Goal: Book appointment/travel/reservation

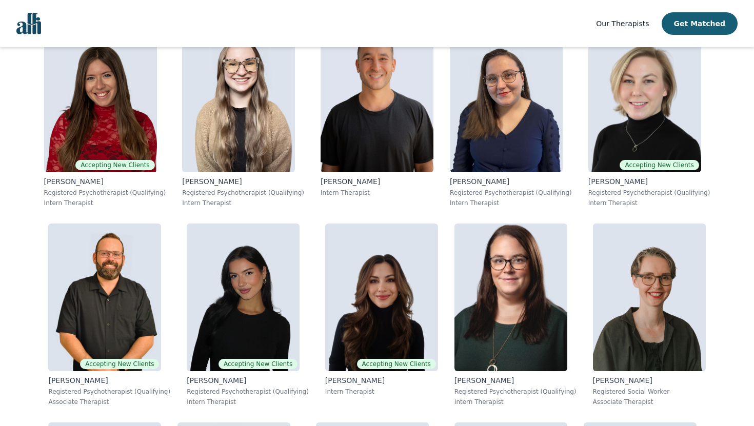
scroll to position [278, 0]
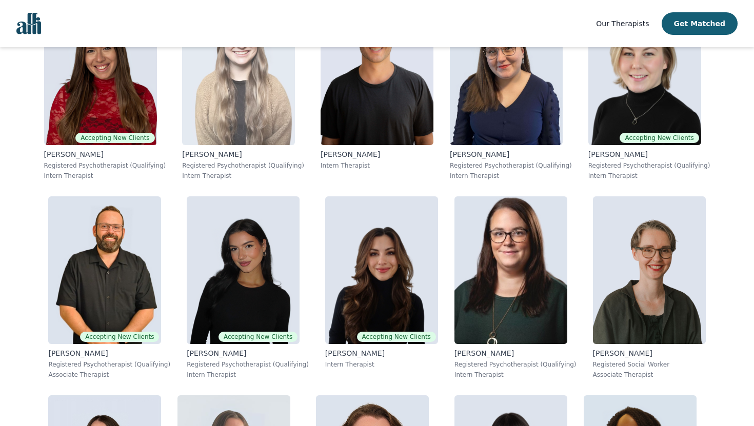
click at [273, 115] on img at bounding box center [238, 71] width 113 height 148
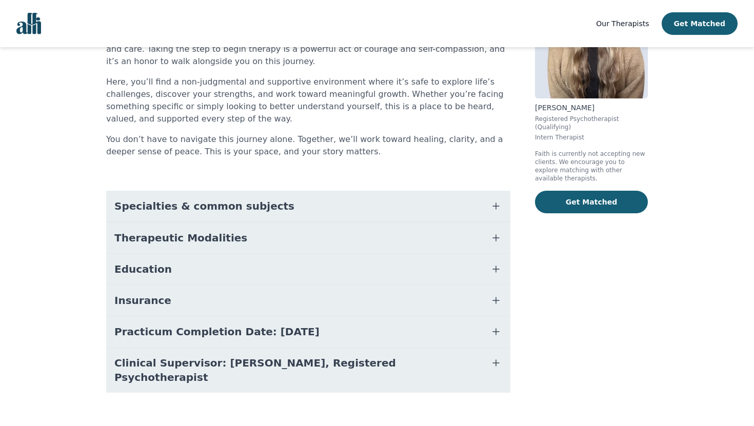
scroll to position [123, 0]
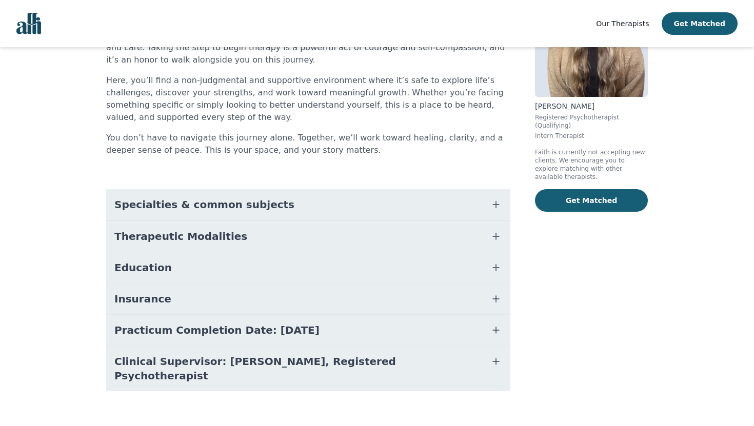
click at [268, 296] on button "Insurance" at bounding box center [308, 299] width 404 height 31
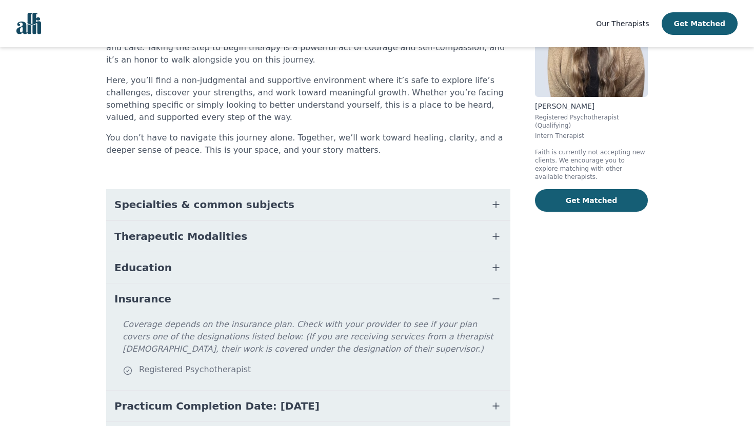
click at [260, 269] on button "Education" at bounding box center [308, 267] width 404 height 31
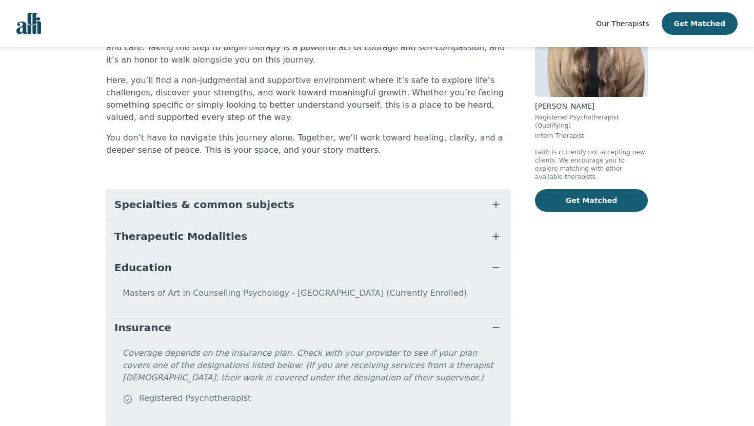
click at [260, 237] on button "Therapeutic Modalities" at bounding box center [308, 236] width 404 height 31
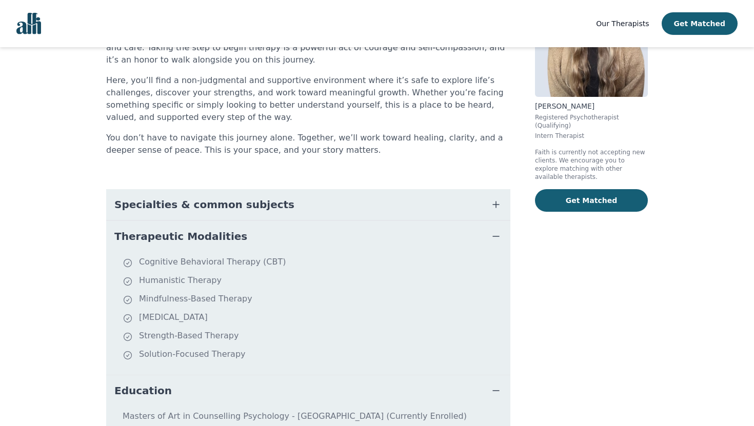
click at [268, 212] on button "Specialties & common subjects" at bounding box center [308, 204] width 404 height 31
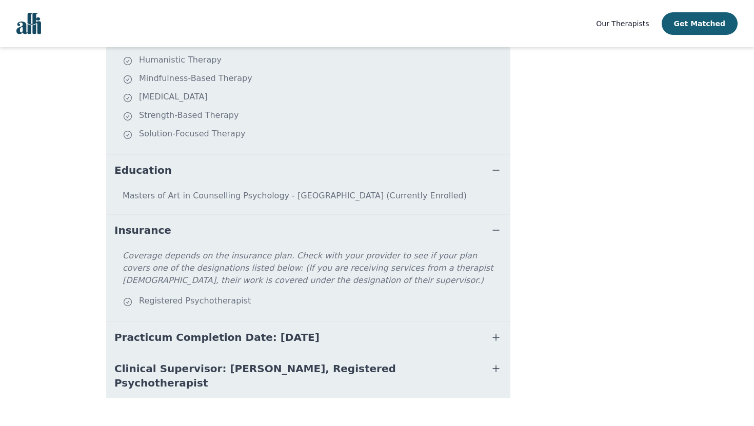
scroll to position [547, 0]
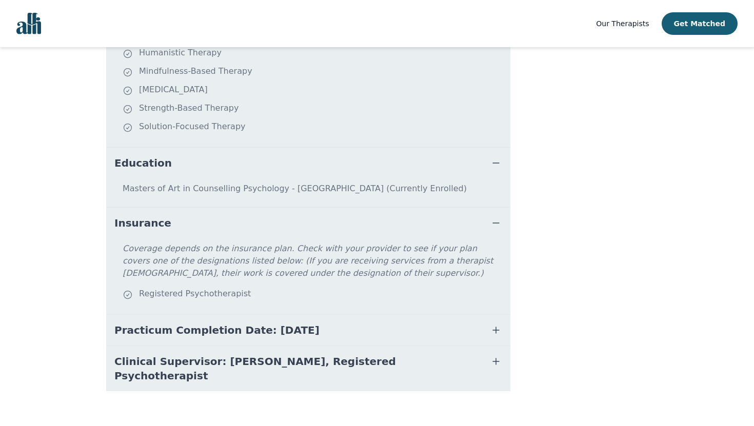
click at [274, 366] on span "Clinical Supervisor: [PERSON_NAME], Registered Psychotherapist" at bounding box center [295, 368] width 363 height 29
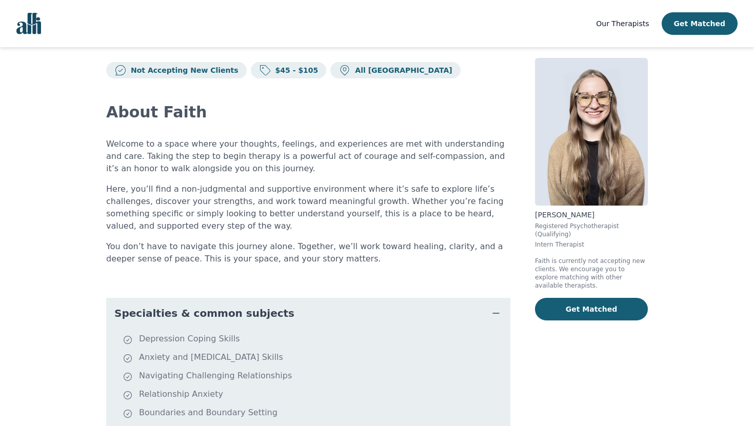
scroll to position [0, 0]
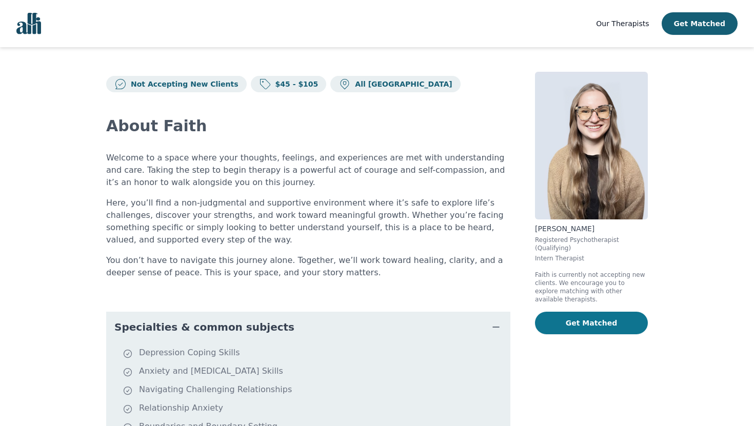
click at [602, 328] on button "Get Matched" at bounding box center [591, 323] width 113 height 23
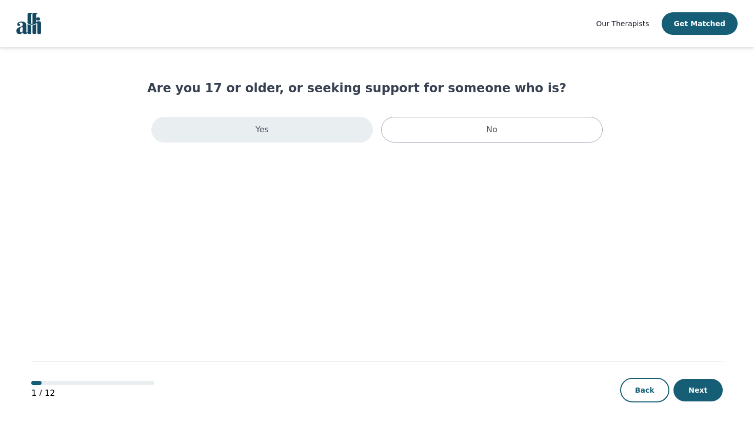
click at [345, 136] on div "Yes" at bounding box center [262, 130] width 222 height 26
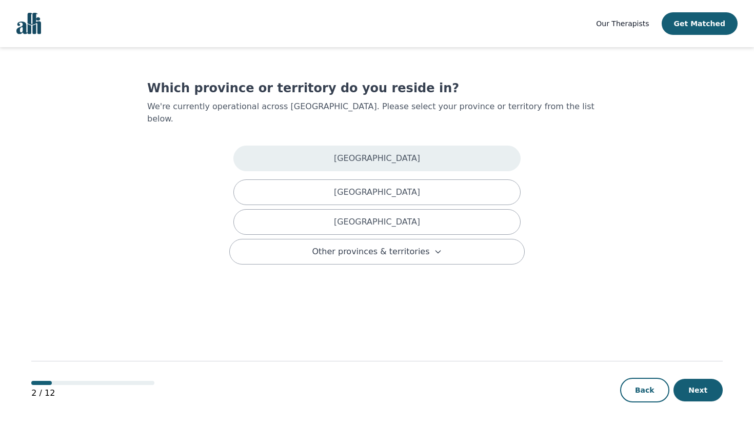
click at [387, 152] on div "[GEOGRAPHIC_DATA]" at bounding box center [376, 159] width 287 height 26
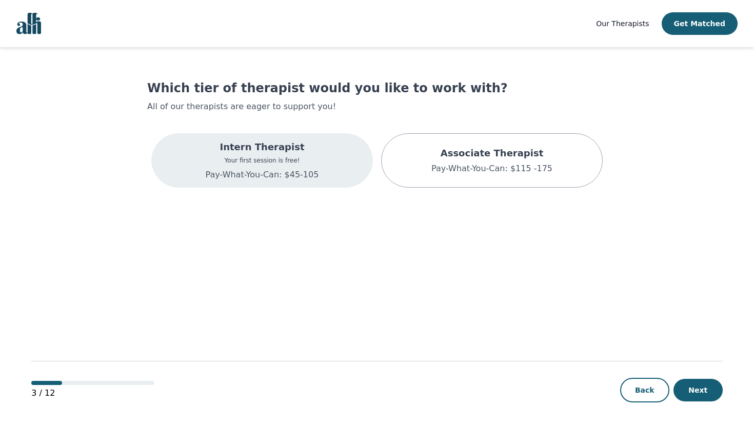
click at [318, 174] on div "Intern Therapist Your first session is free! Pay-What-You-Can: $45-105" at bounding box center [262, 160] width 222 height 54
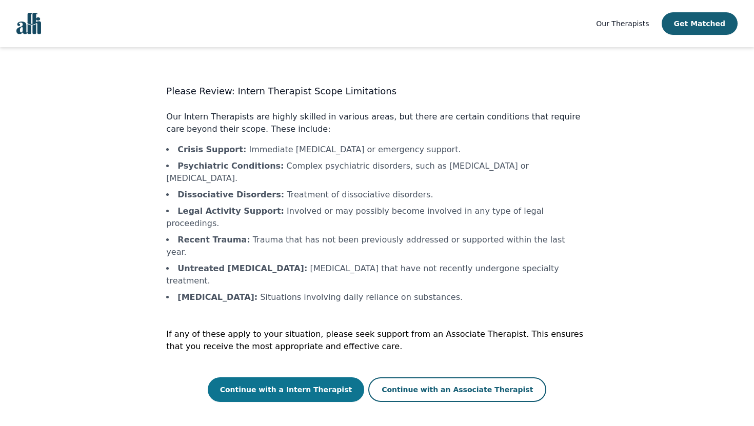
click at [320, 377] on button "Continue with a Intern Therapist" at bounding box center [286, 389] width 157 height 25
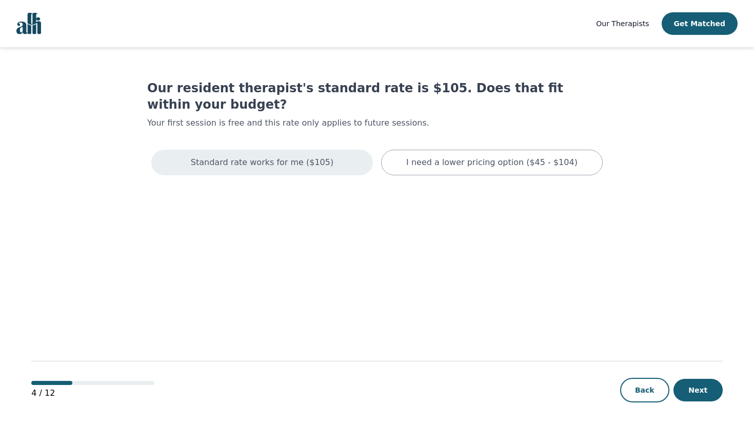
click at [327, 155] on div "Standard rate works for me ($105)" at bounding box center [262, 163] width 222 height 26
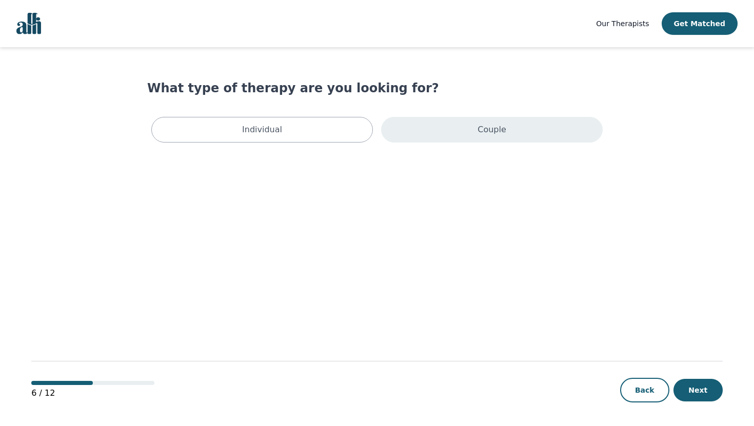
click at [455, 134] on div "Couple" at bounding box center [492, 130] width 222 height 26
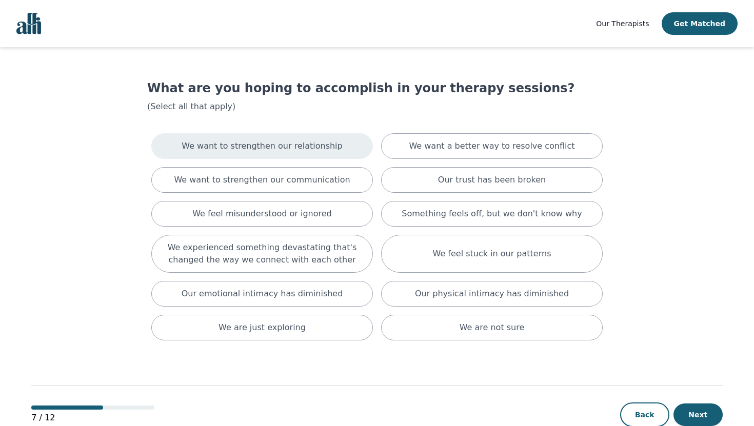
click at [325, 150] on p "We want to strengthen our relationship" at bounding box center [262, 146] width 160 height 12
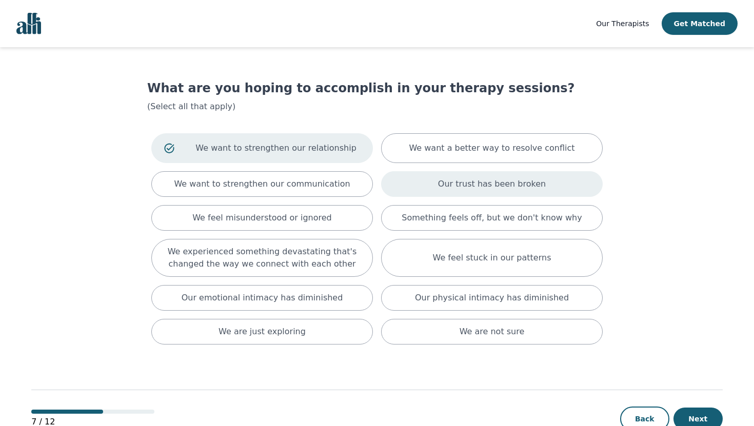
click at [470, 186] on p "Our trust has been broken" at bounding box center [492, 184] width 108 height 12
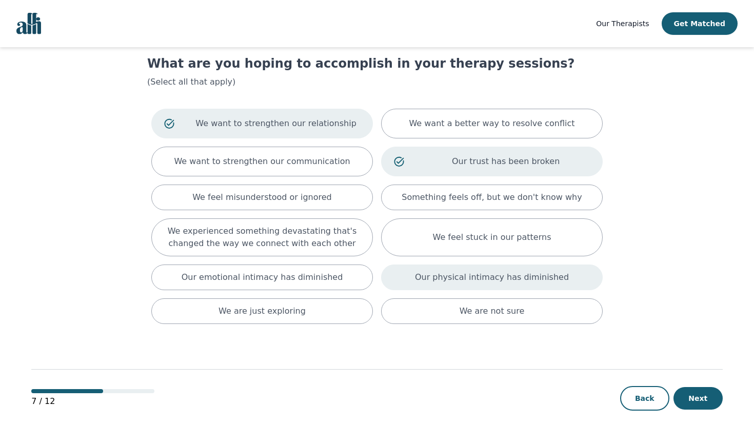
scroll to position [34, 0]
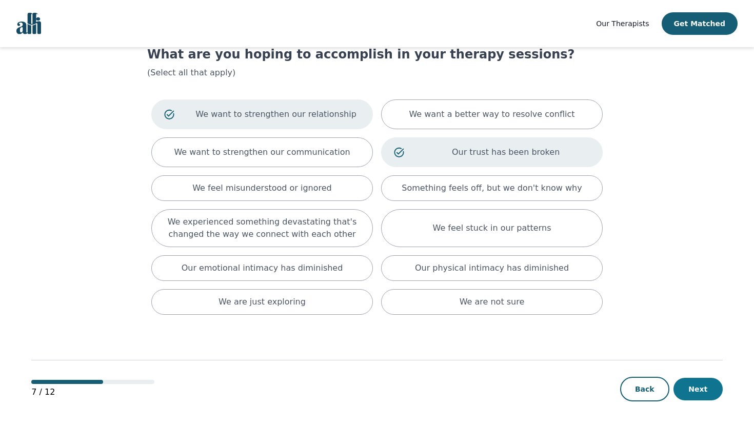
click at [712, 398] on button "Next" at bounding box center [697, 389] width 49 height 23
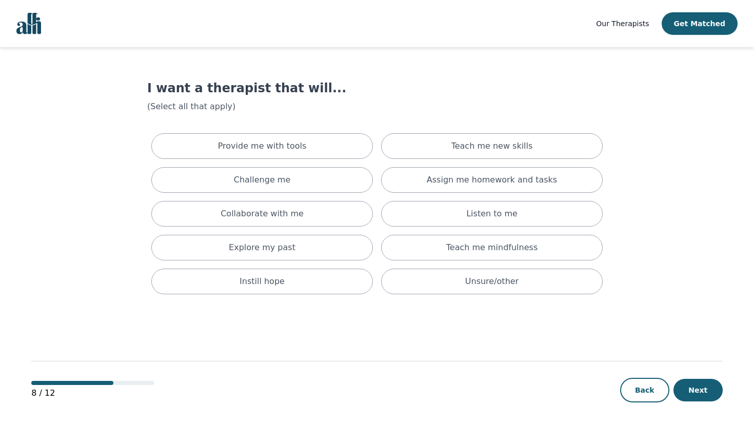
drag, startPoint x: 707, startPoint y: 393, endPoint x: 189, endPoint y: 164, distance: 566.1
click at [191, 166] on main "I want a therapist that will... (Select all that apply) Provide me with tools T…" at bounding box center [376, 237] width 691 height 380
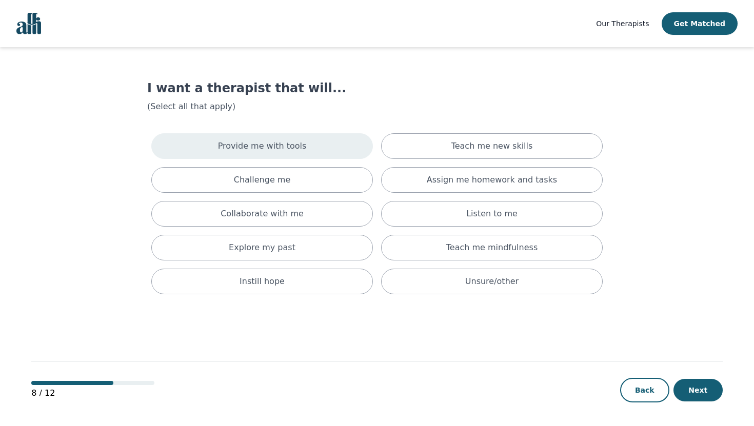
click at [242, 152] on p "Provide me with tools" at bounding box center [262, 146] width 89 height 12
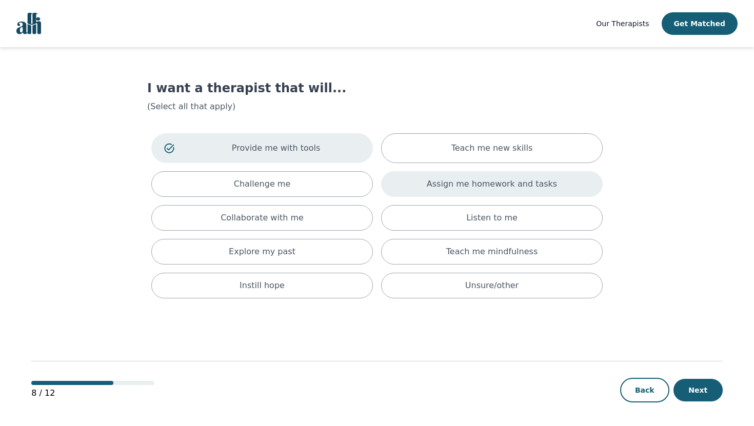
click at [450, 187] on p "Assign me homework and tasks" at bounding box center [492, 184] width 130 height 12
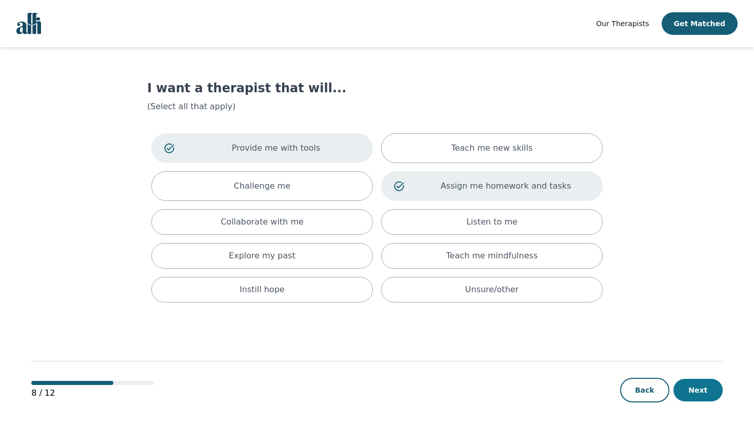
click at [690, 389] on button "Next" at bounding box center [697, 390] width 49 height 23
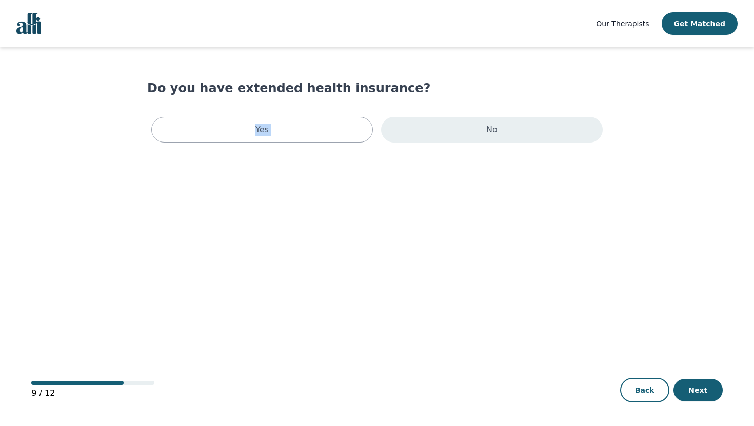
drag, startPoint x: 277, startPoint y: 123, endPoint x: 449, endPoint y: 127, distance: 171.8
click at [443, 127] on div "Yes No" at bounding box center [376, 130] width 459 height 34
click at [449, 127] on div "No" at bounding box center [492, 130] width 222 height 26
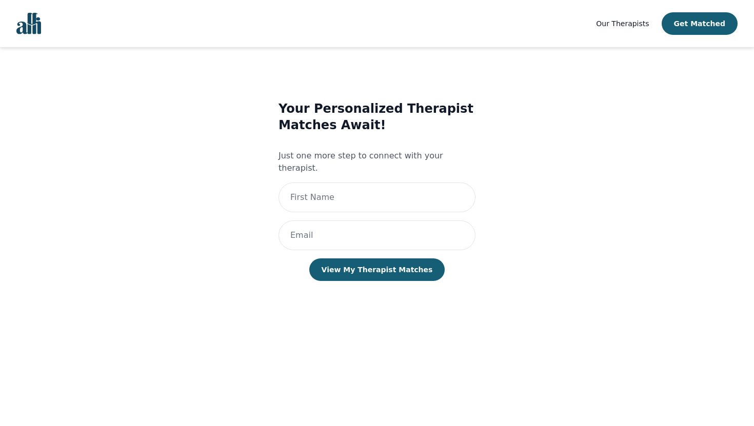
click at [29, 19] on img "Global" at bounding box center [28, 24] width 25 height 22
